Goal: Go to known website: Go to known website

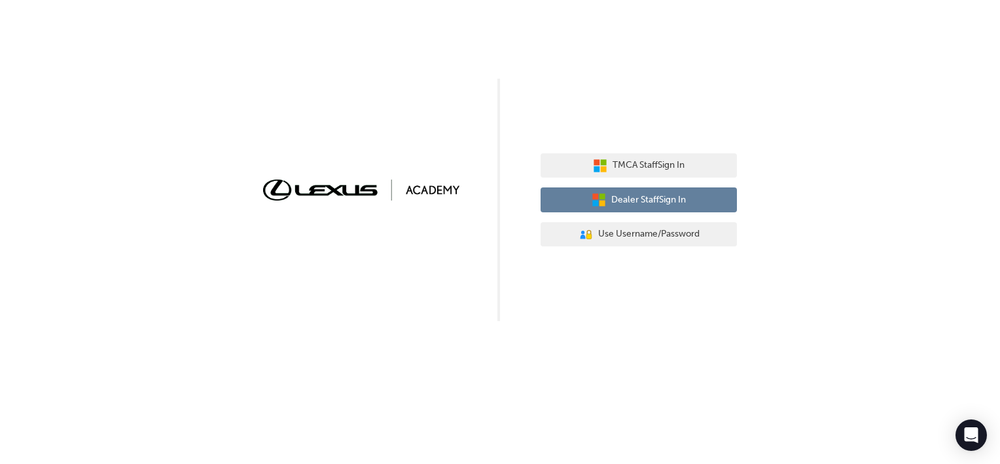
click at [665, 206] on span "Dealer Staff Sign In" at bounding box center [649, 199] width 75 height 15
